Goal: Task Accomplishment & Management: Manage account settings

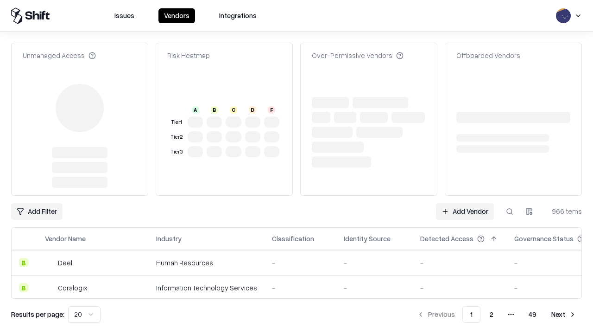
click at [465, 211] on link "Add Vendor" at bounding box center [465, 211] width 58 height 17
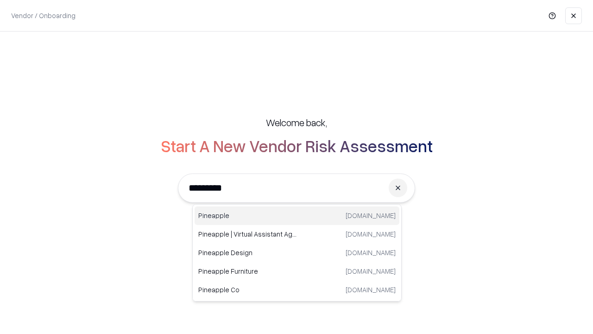
click at [297, 216] on div "Pineapple [DOMAIN_NAME]" at bounding box center [297, 215] width 205 height 19
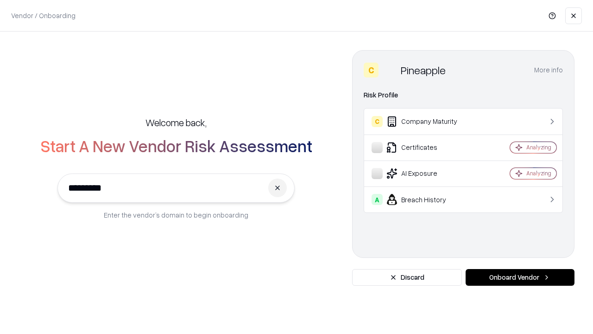
type input "*********"
click at [520, 277] on button "Onboard Vendor" at bounding box center [520, 277] width 109 height 17
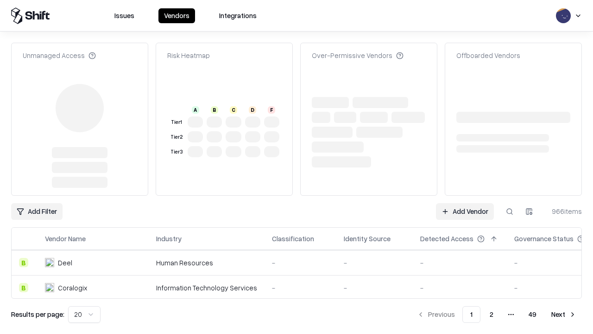
click at [465, 211] on link "Add Vendor" at bounding box center [465, 211] width 58 height 17
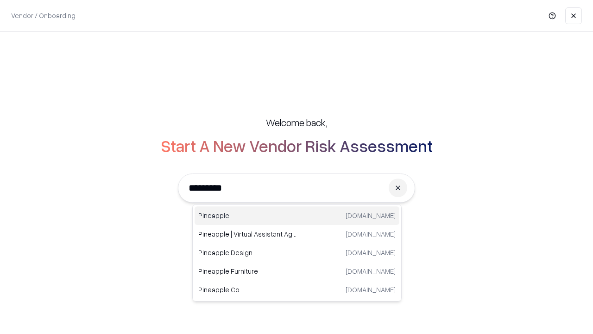
click at [297, 216] on div "Pineapple [DOMAIN_NAME]" at bounding box center [297, 215] width 205 height 19
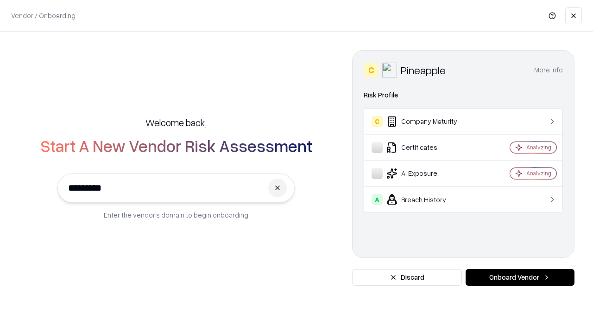
type input "*********"
click at [520, 277] on button "Onboard Vendor" at bounding box center [520, 277] width 109 height 17
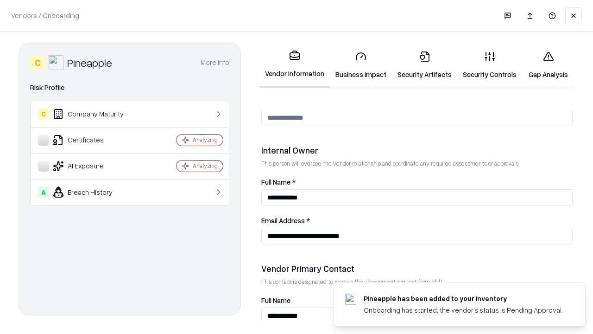
scroll to position [480, 0]
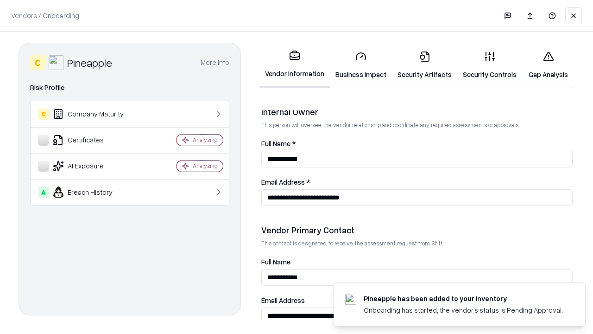
click at [548, 65] on link "Gap Analysis" at bounding box center [548, 65] width 52 height 43
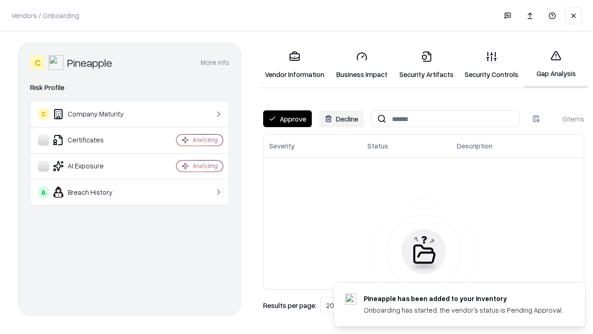
click at [287, 119] on button "Approve" at bounding box center [287, 118] width 49 height 17
